Goal: Find specific page/section: Find specific page/section

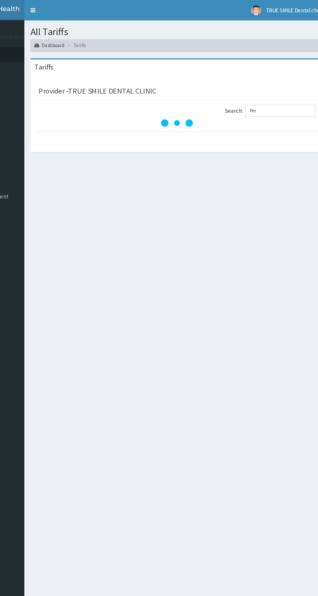
type input "Per"
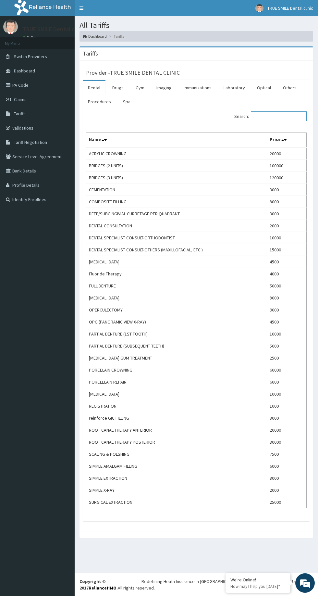
click at [274, 117] on input "Search:" at bounding box center [279, 116] width 56 height 10
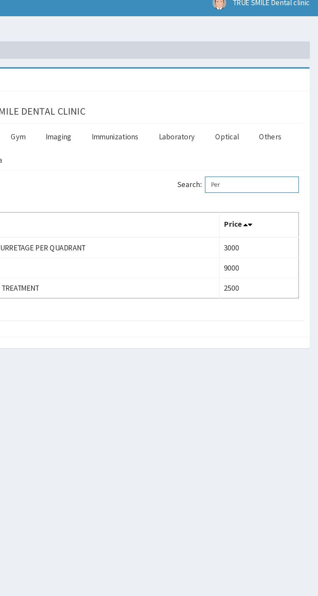
type input "Per"
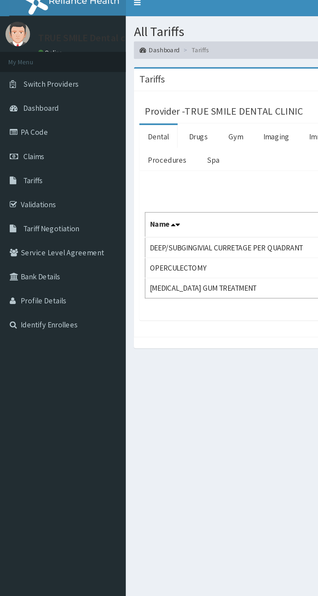
click at [42, 87] on link "PA Code" at bounding box center [37, 85] width 75 height 14
